Goal: Task Accomplishment & Management: Manage account settings

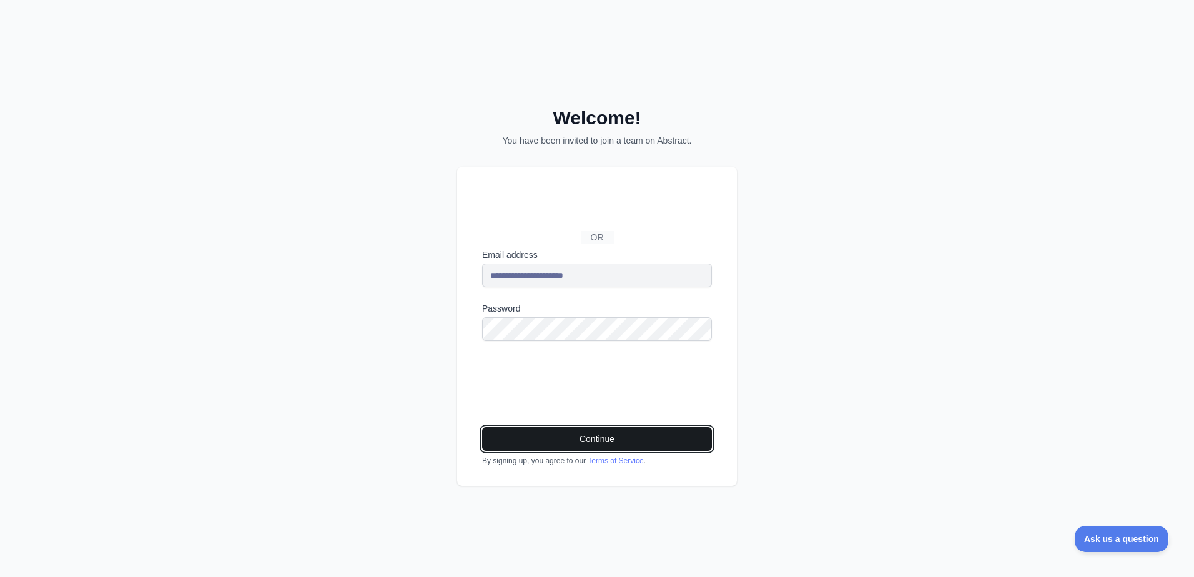
click at [584, 437] on button "Continue" at bounding box center [597, 439] width 230 height 24
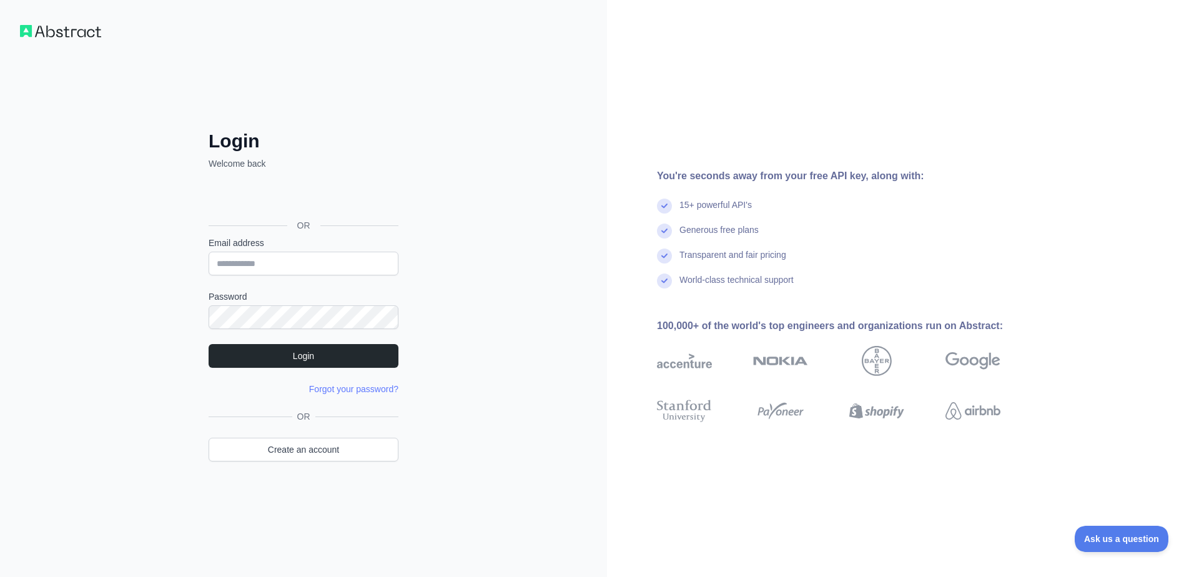
click at [485, 277] on div "Login Welcome back OR Email address Password Login Forgot your password? Please…" at bounding box center [303, 288] width 607 height 577
click at [281, 264] on input "Email address" at bounding box center [304, 264] width 190 height 24
type input "**********"
click at [320, 358] on button "Login" at bounding box center [304, 356] width 190 height 24
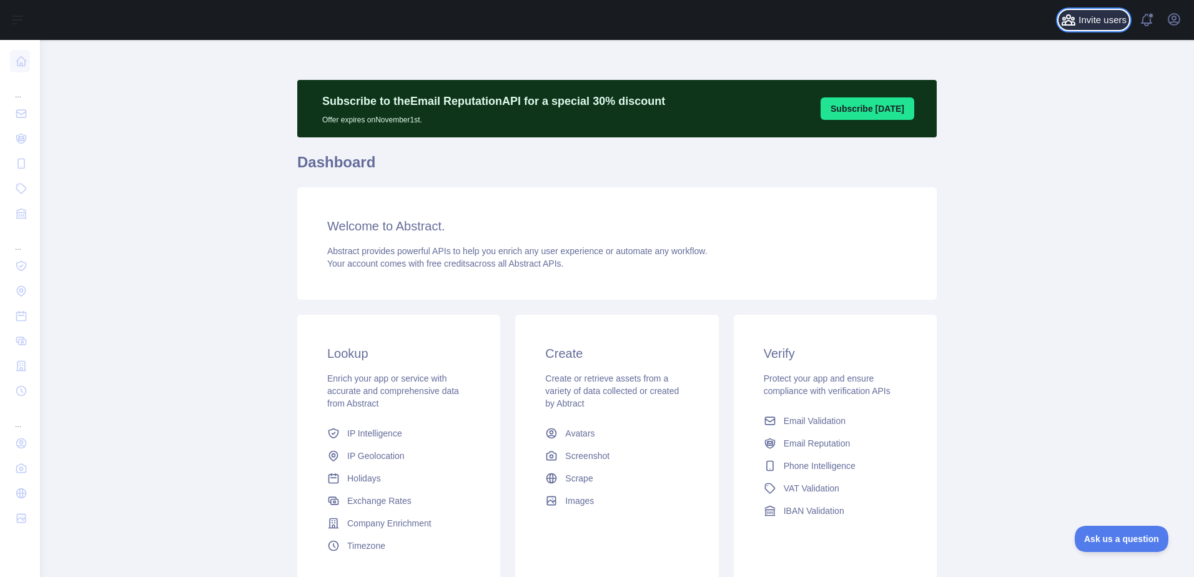
click at [1104, 22] on span "Invite users" at bounding box center [1103, 20] width 48 height 14
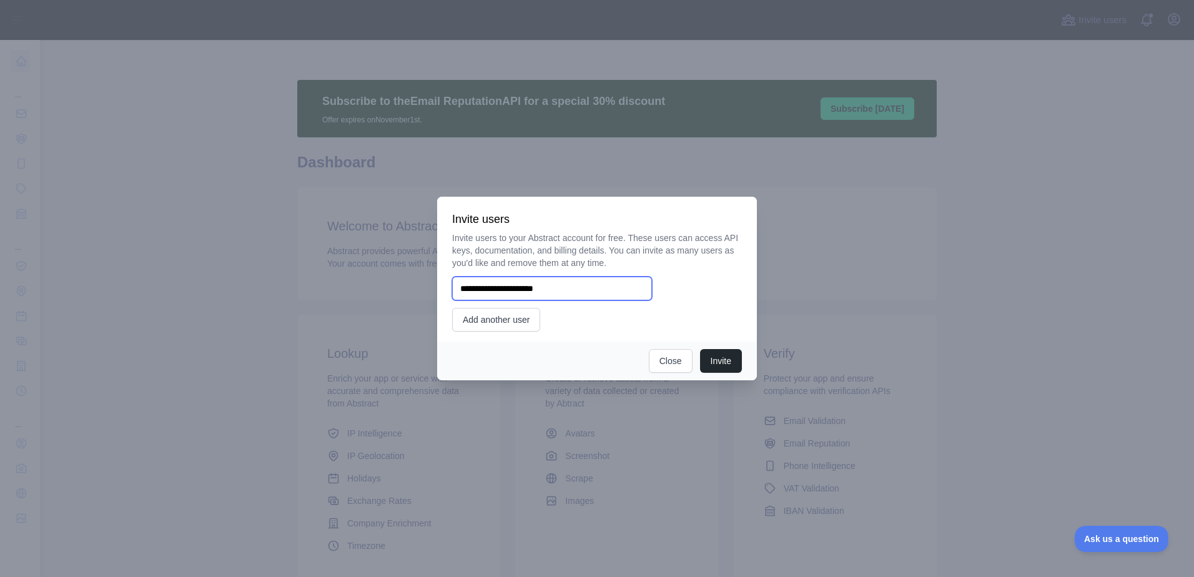
click at [484, 292] on input "**********" at bounding box center [552, 289] width 200 height 24
type input "**********"
click at [720, 358] on button "Invite" at bounding box center [721, 361] width 42 height 24
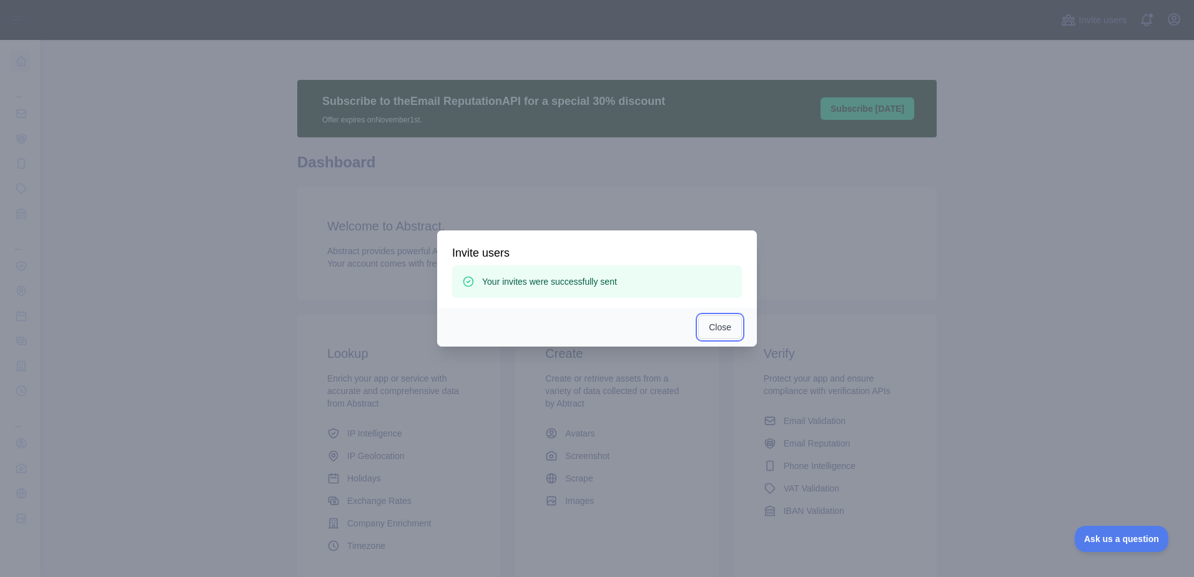
click at [719, 327] on button "Close" at bounding box center [720, 327] width 44 height 24
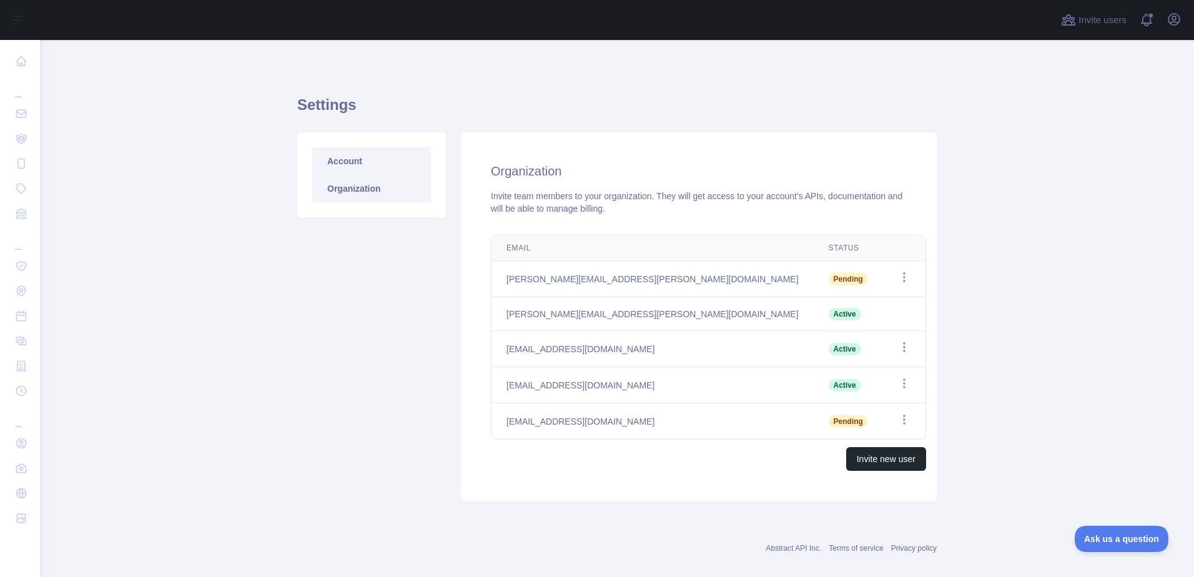
click at [352, 151] on link "Account" at bounding box center [371, 160] width 119 height 27
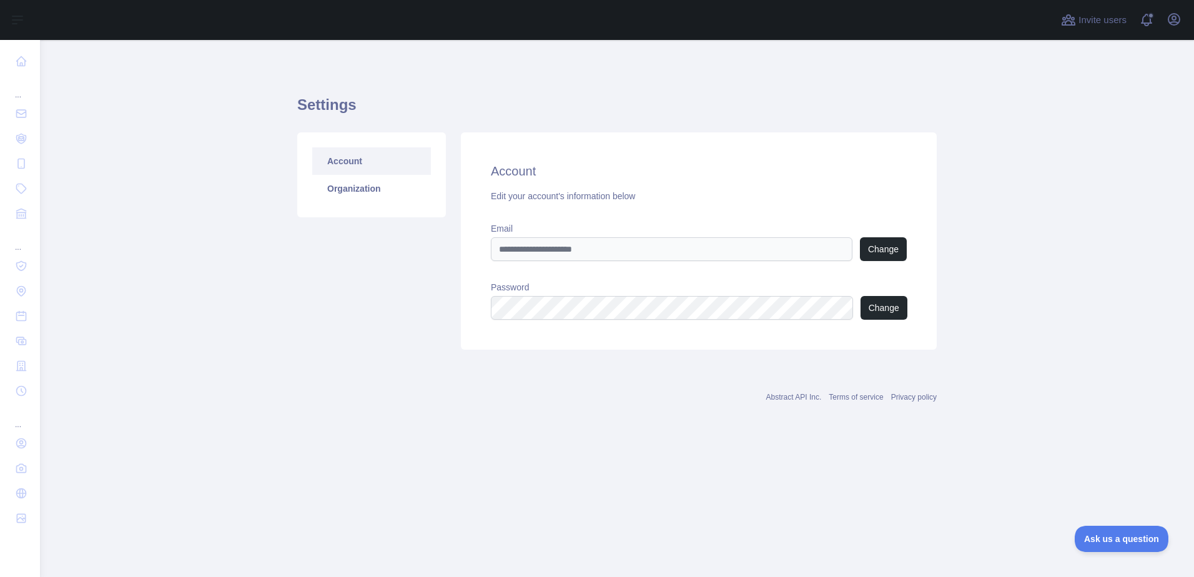
type input "**********"
click at [347, 177] on link "Organization" at bounding box center [371, 188] width 119 height 27
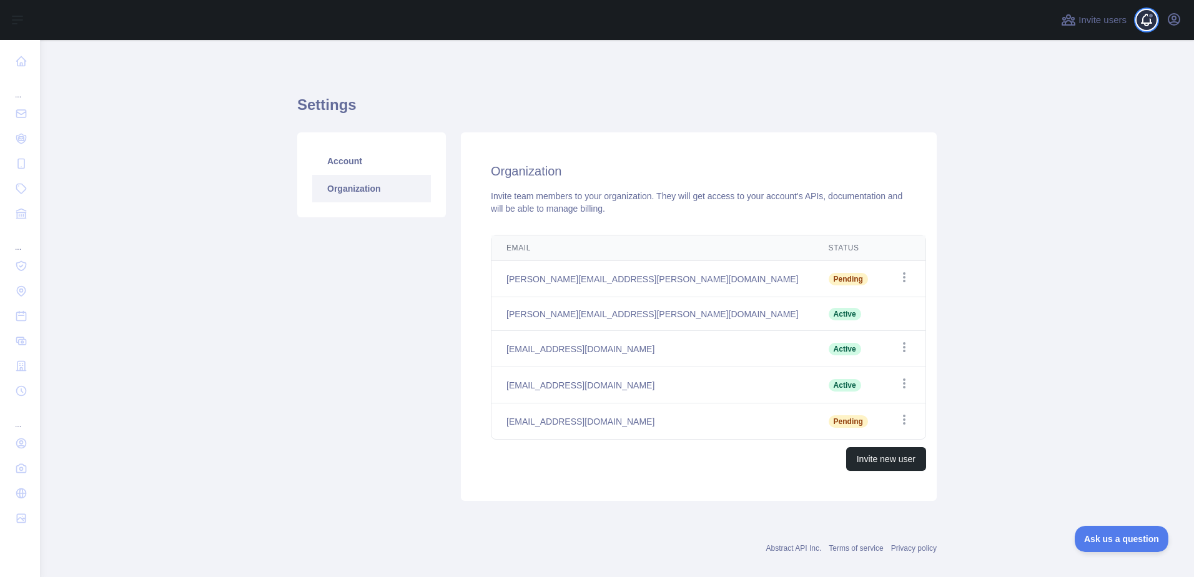
click at [1145, 19] on span at bounding box center [1151, 20] width 25 height 40
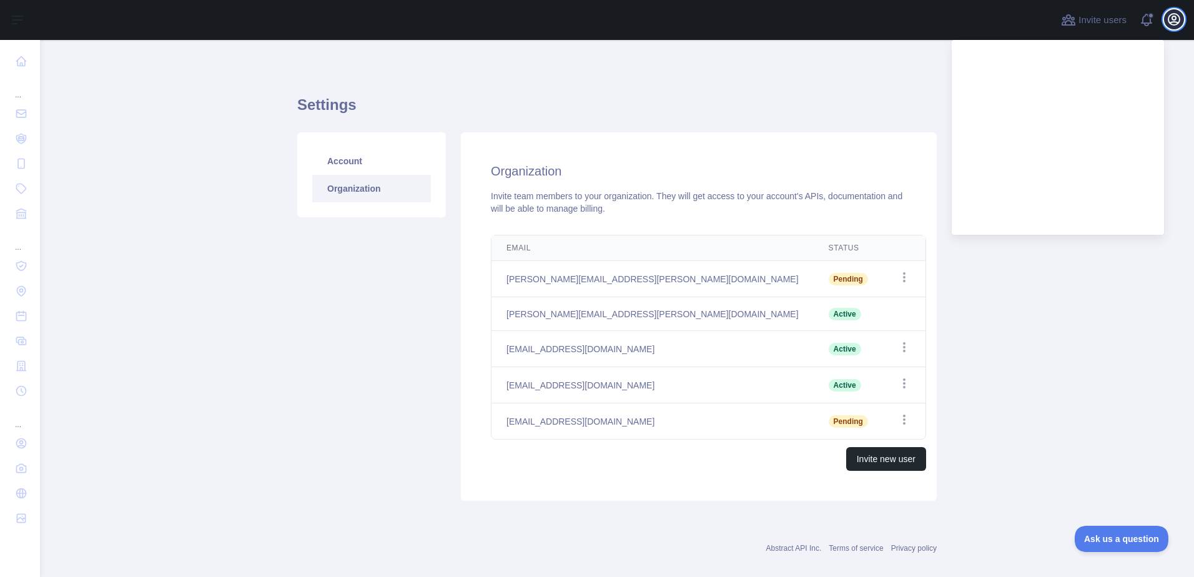
click at [1175, 20] on icon "button" at bounding box center [1174, 19] width 15 height 15
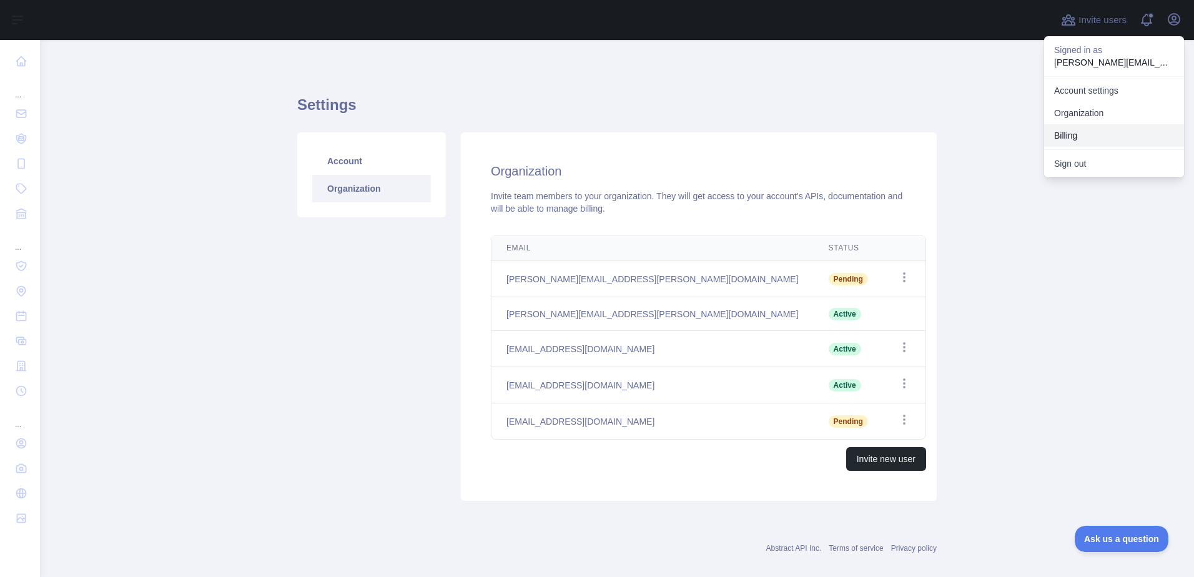
click at [1066, 132] on button "Billing" at bounding box center [1114, 135] width 140 height 22
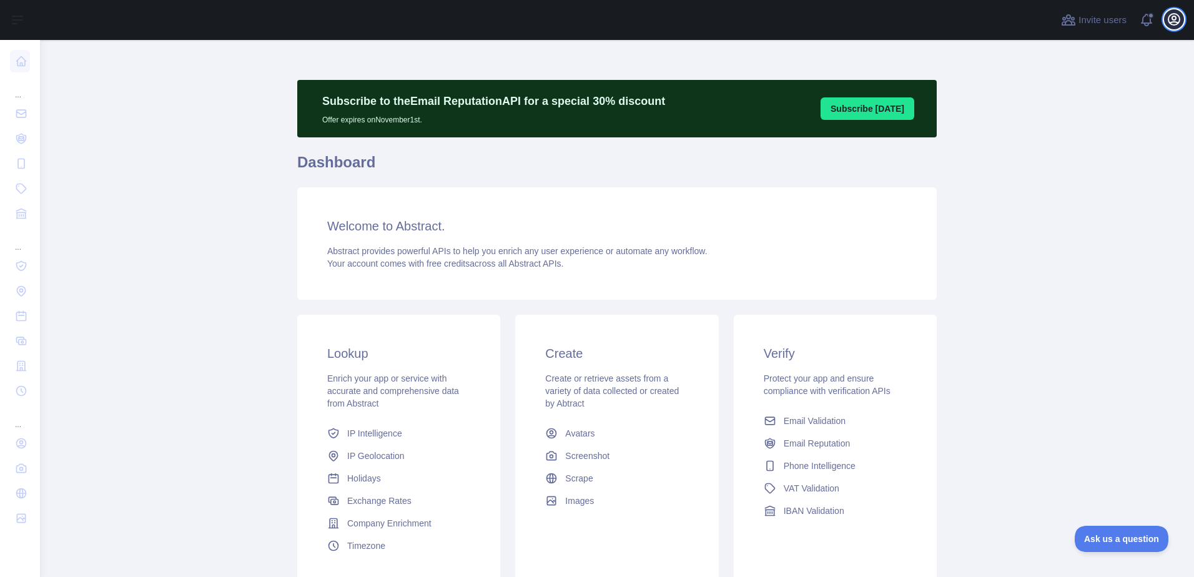
click at [1175, 17] on icon "button" at bounding box center [1174, 19] width 15 height 15
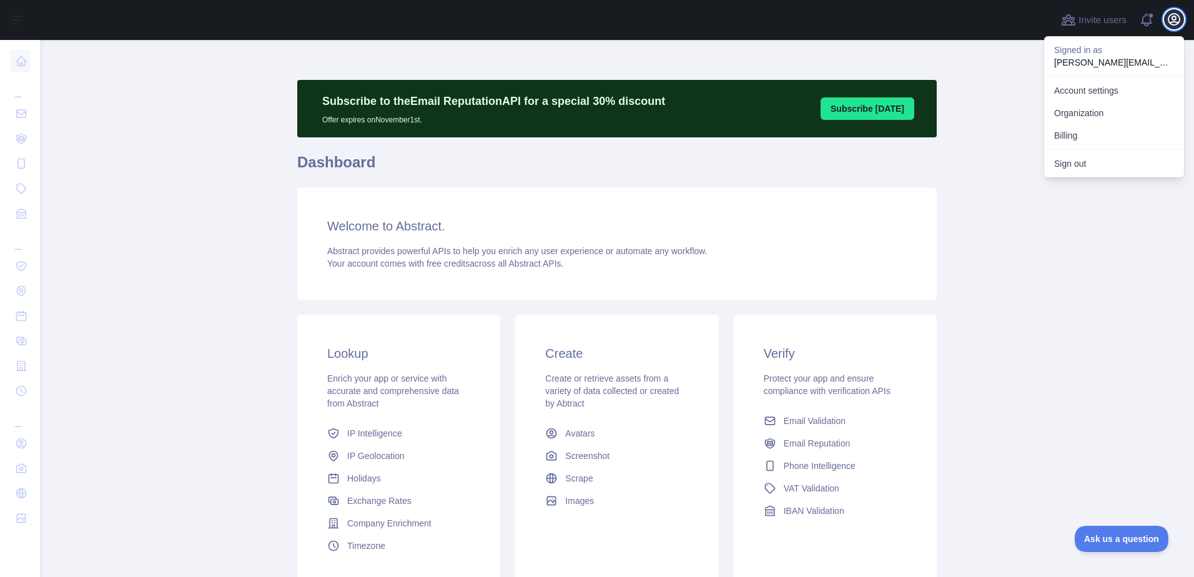
click at [1175, 17] on icon "button" at bounding box center [1174, 19] width 15 height 15
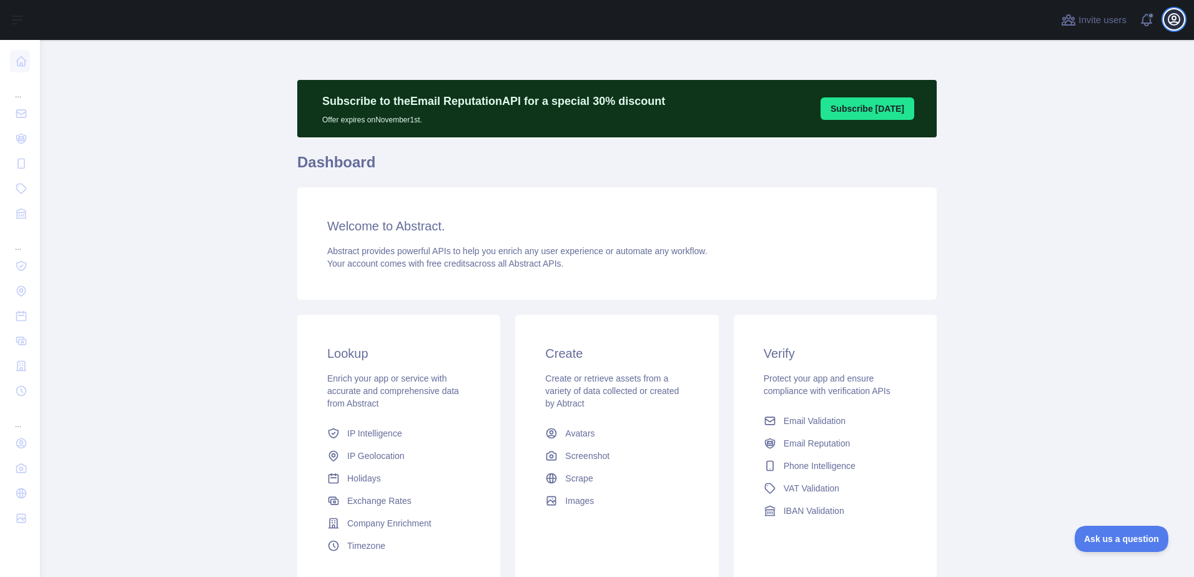
click at [1166, 18] on button "Open user menu" at bounding box center [1174, 19] width 20 height 20
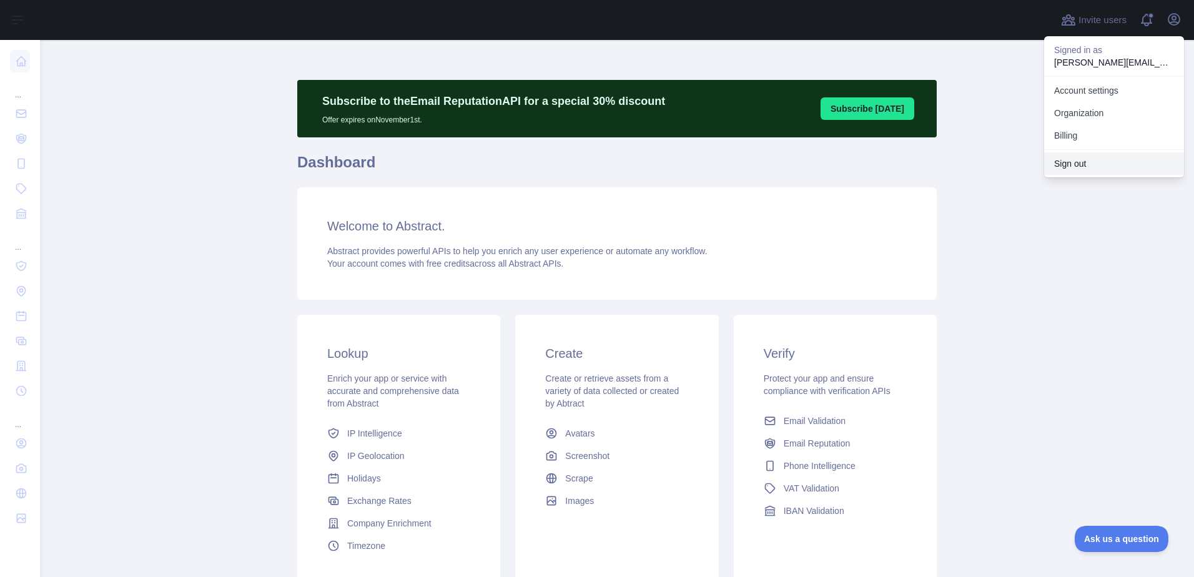
click at [1069, 166] on button "Sign out" at bounding box center [1114, 163] width 140 height 22
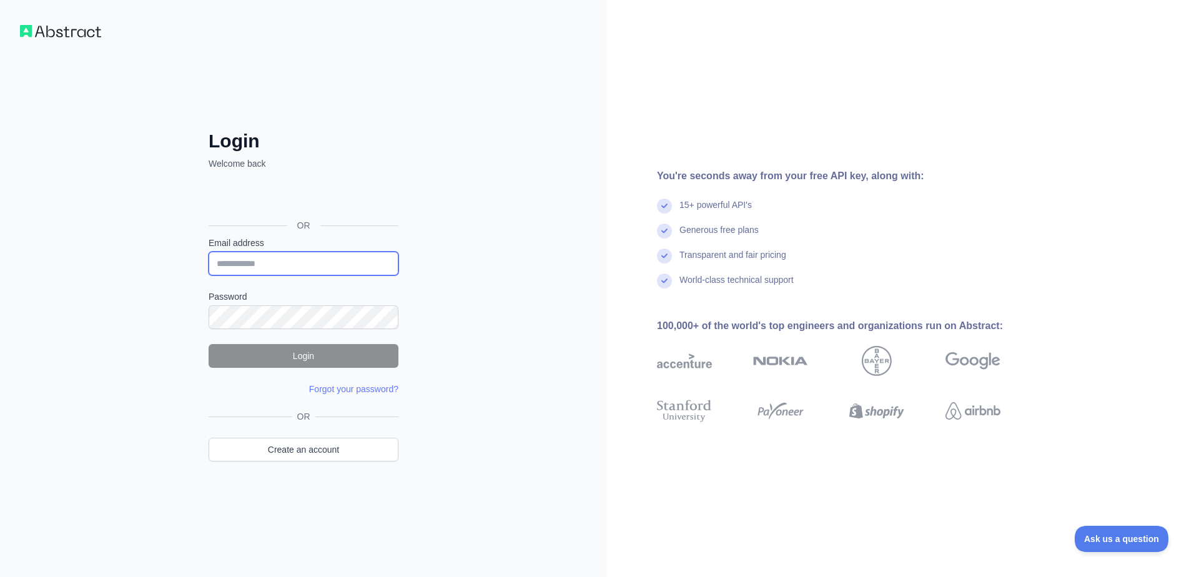
type input "**********"
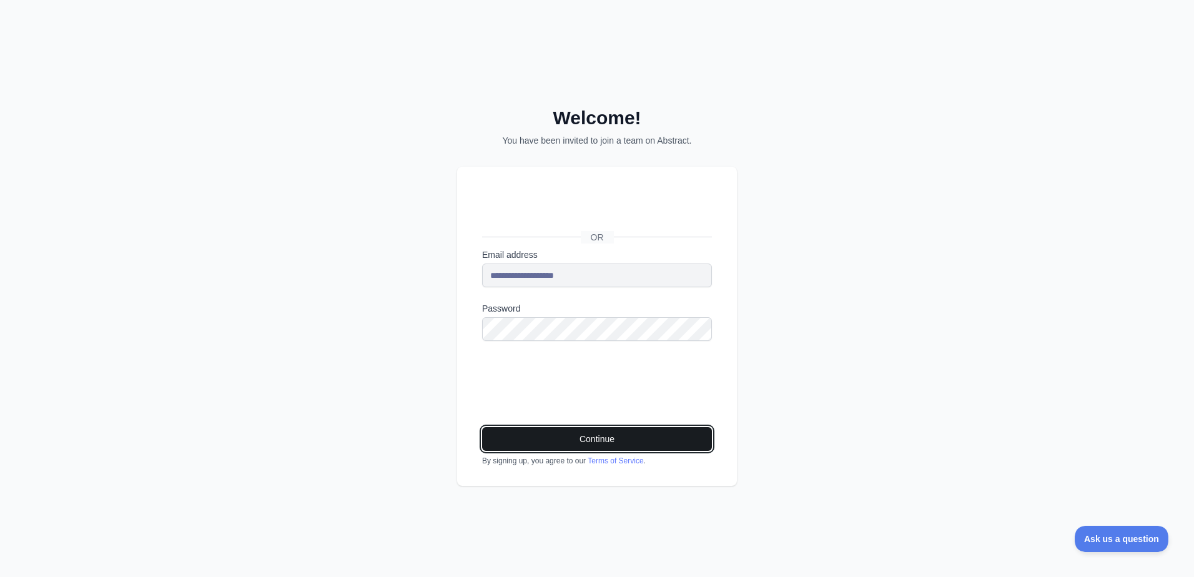
click at [606, 443] on button "Continue" at bounding box center [597, 439] width 230 height 24
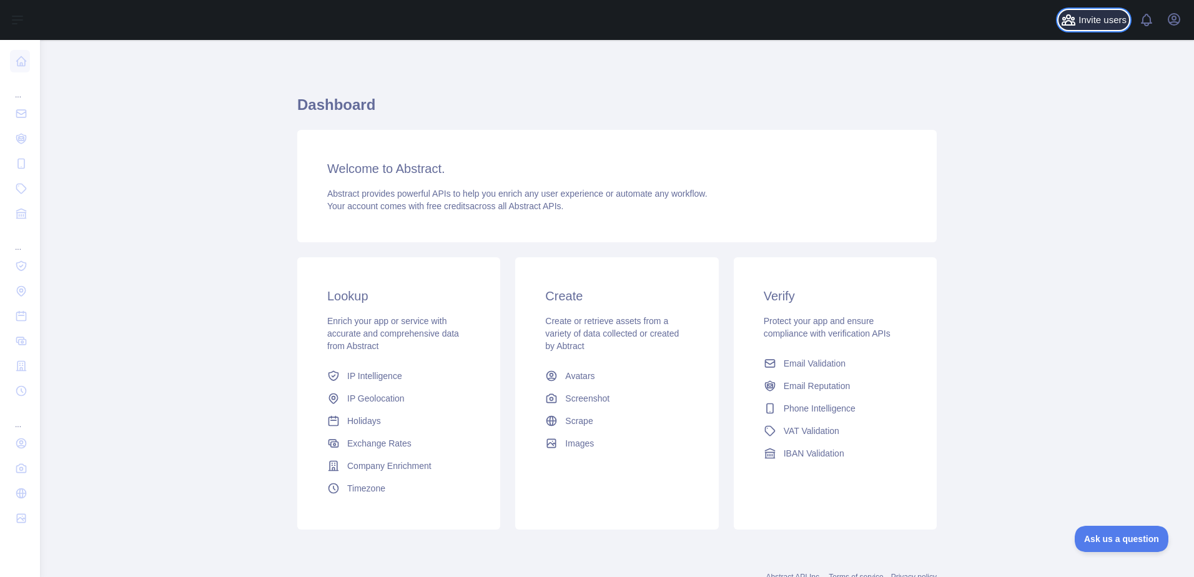
click at [1100, 19] on span "Invite users" at bounding box center [1103, 20] width 48 height 14
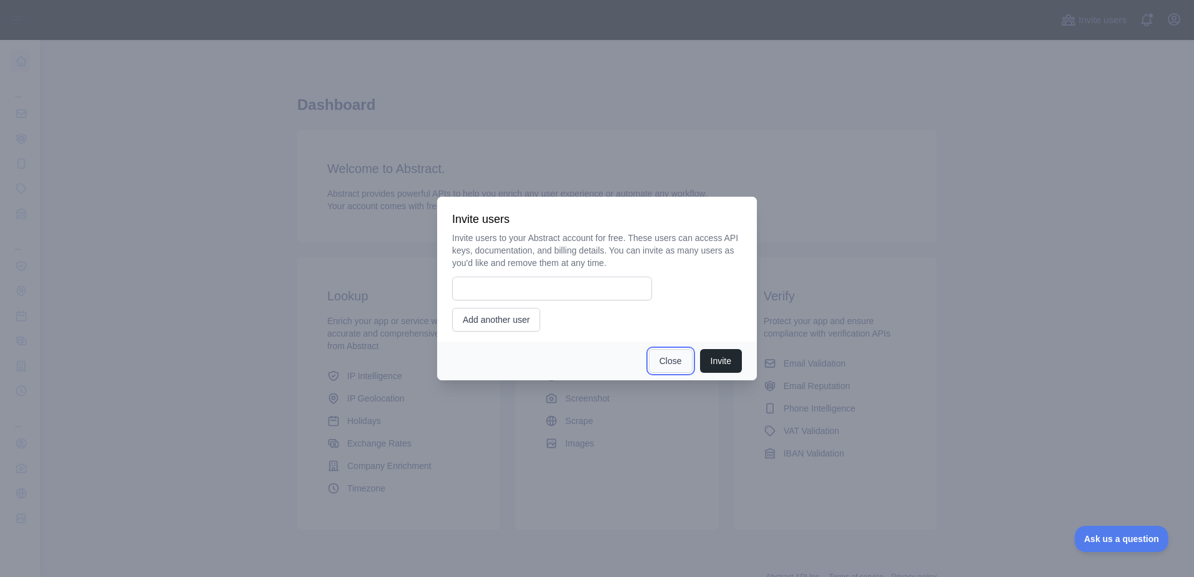
click at [670, 359] on button "Close" at bounding box center [671, 361] width 44 height 24
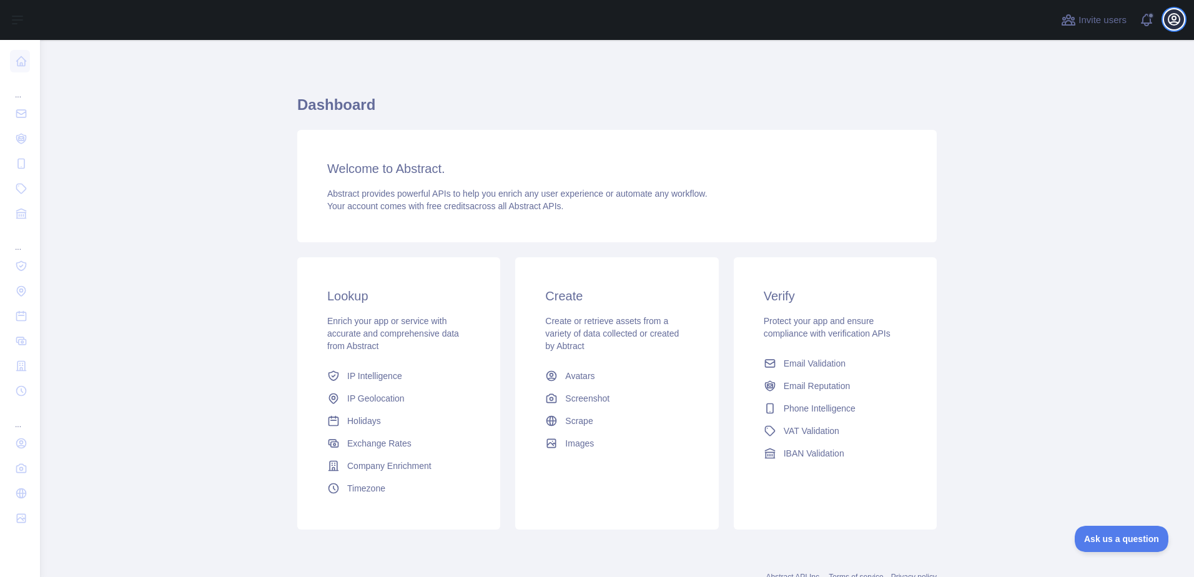
click at [1177, 19] on icon "button" at bounding box center [1174, 19] width 15 height 15
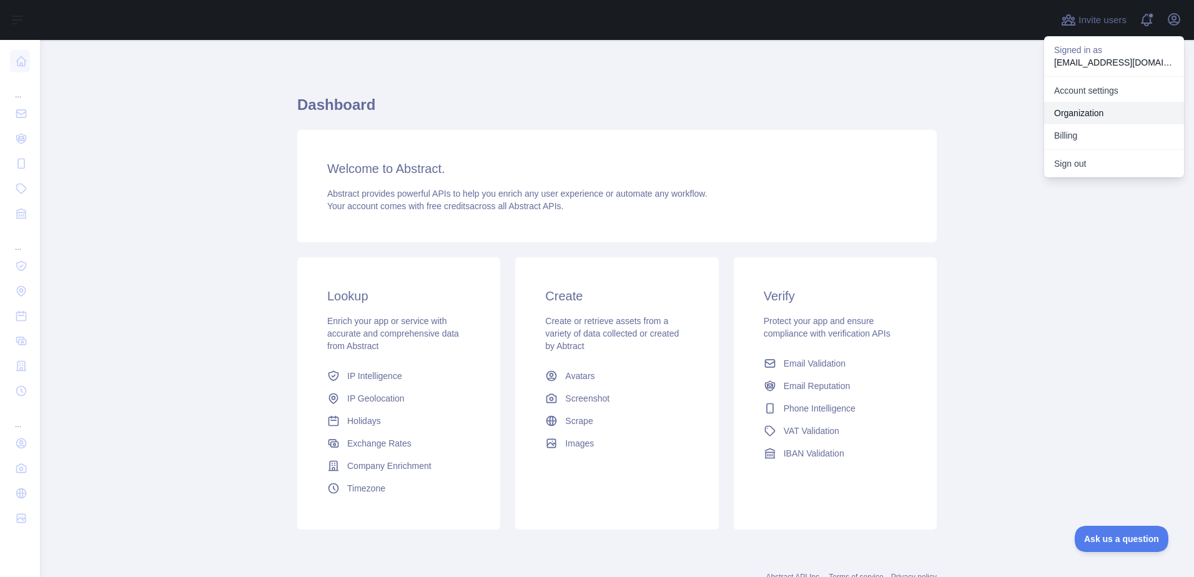
click at [1068, 114] on link "Organization" at bounding box center [1114, 113] width 140 height 22
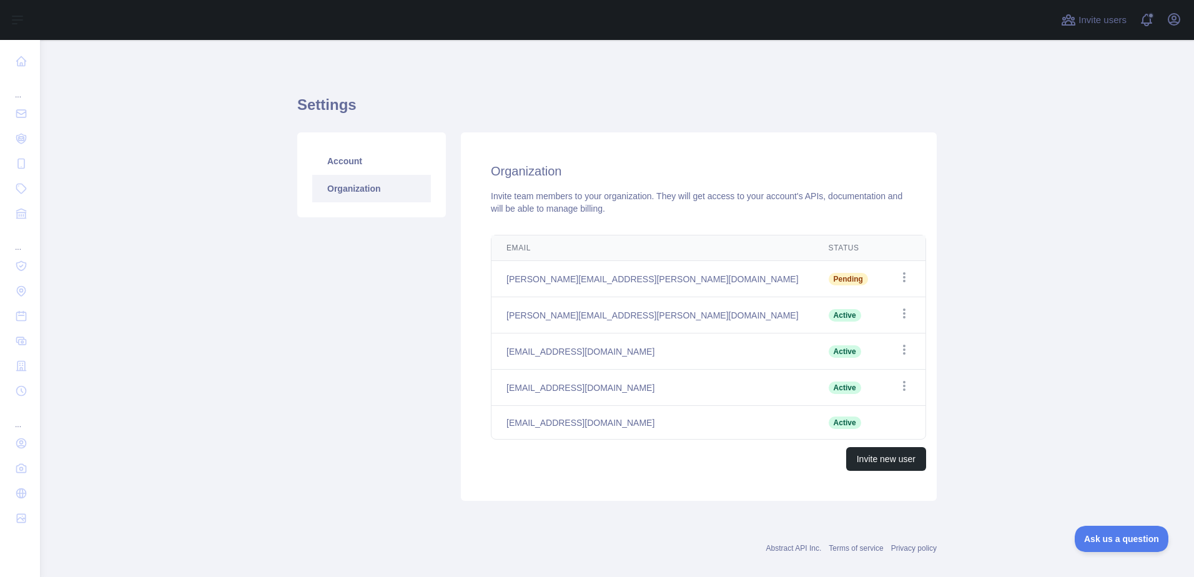
click at [1055, 419] on main "Settings Account Organization Organization Invite team members to your organiza…" at bounding box center [617, 308] width 1154 height 537
click at [633, 112] on h1 "Settings" at bounding box center [617, 110] width 640 height 30
